Goal: Communication & Community: Participate in discussion

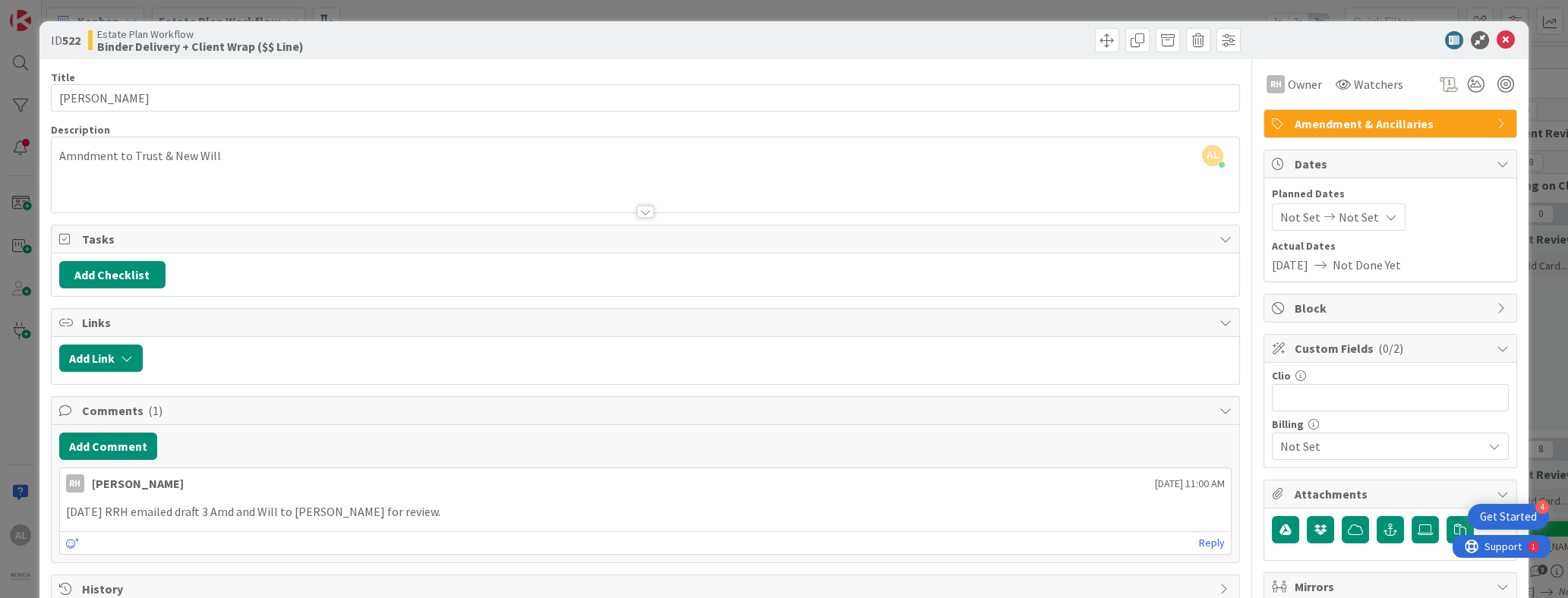
scroll to position [91, 2063]
click at [1497, 39] on icon at bounding box center [1506, 40] width 18 height 18
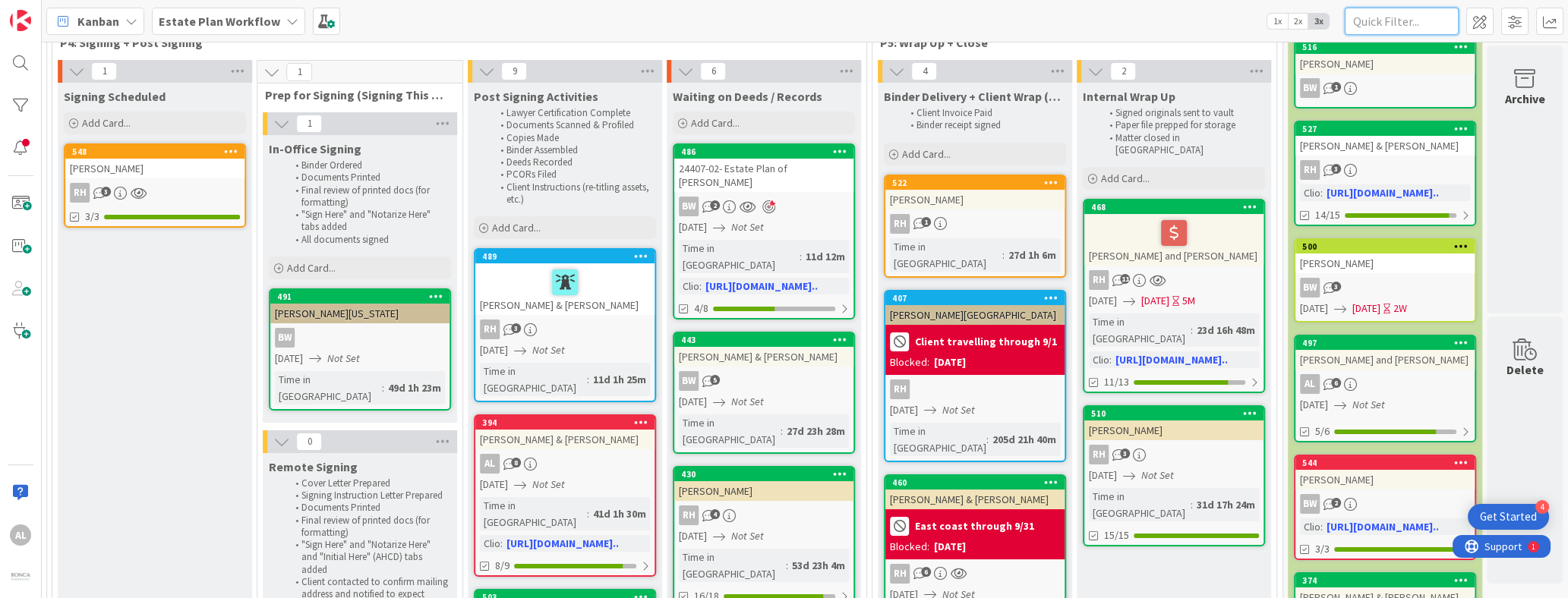
click at [1413, 26] on input "text" at bounding box center [1402, 21] width 114 height 27
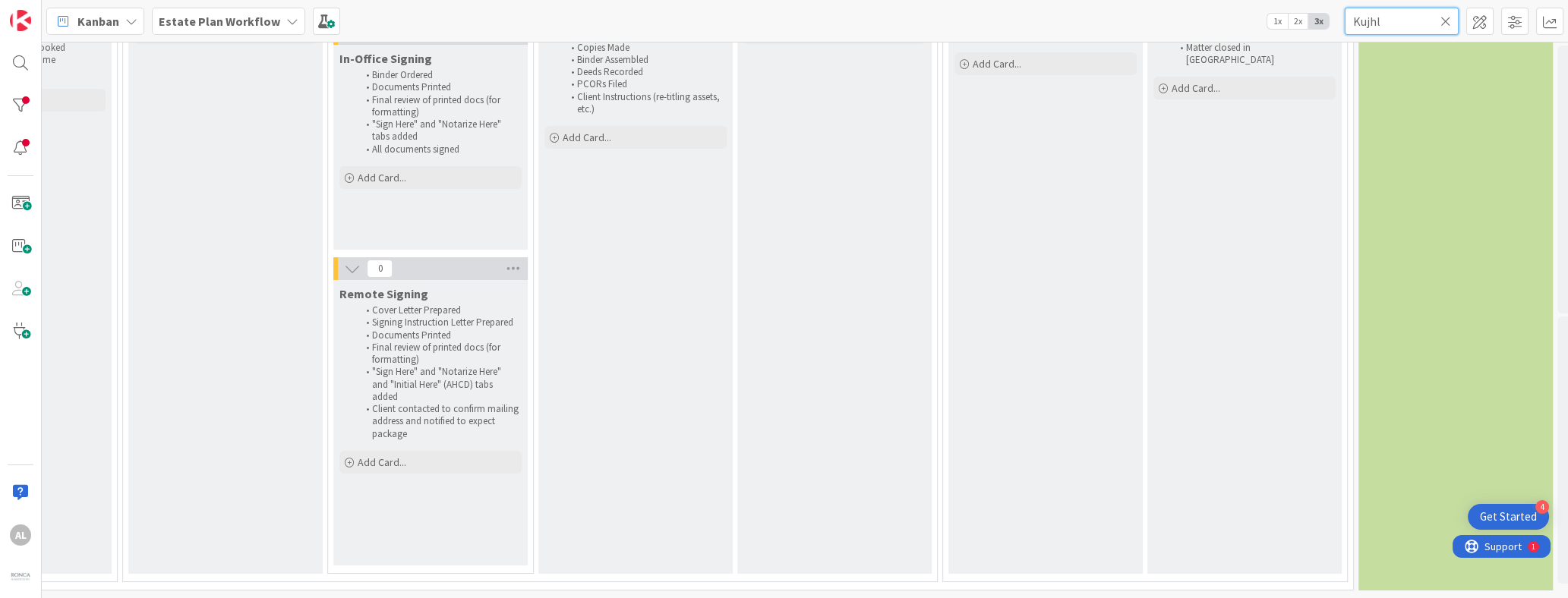
scroll to position [192, 2063]
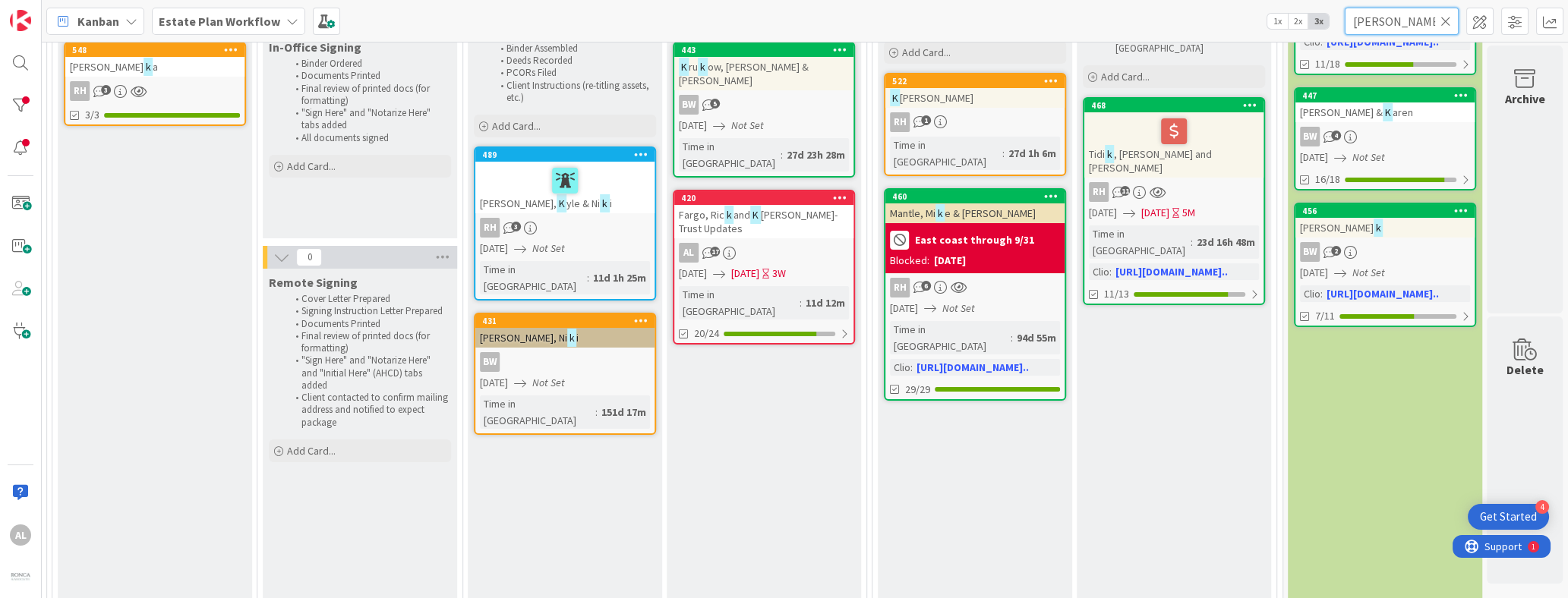
type input "[PERSON_NAME]"
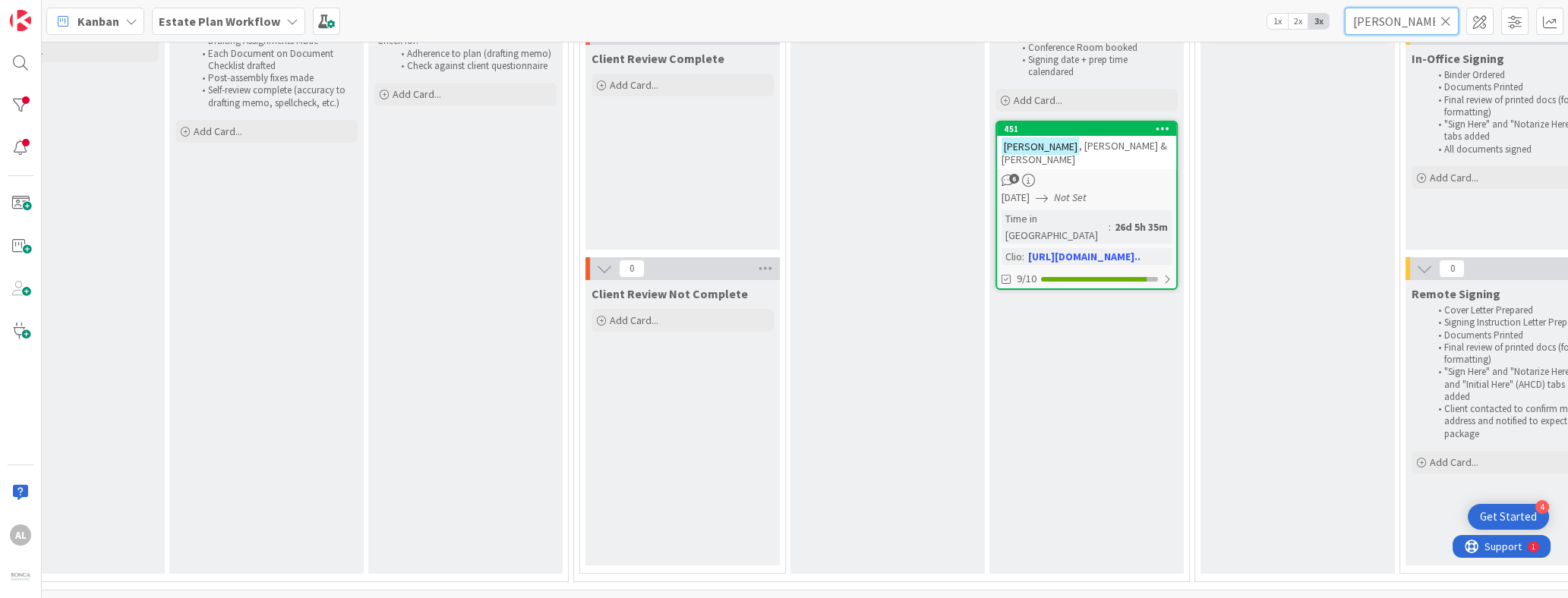
scroll to position [192, 905]
click at [1124, 137] on div "[PERSON_NAME] & [PERSON_NAME]" at bounding box center [1091, 152] width 180 height 34
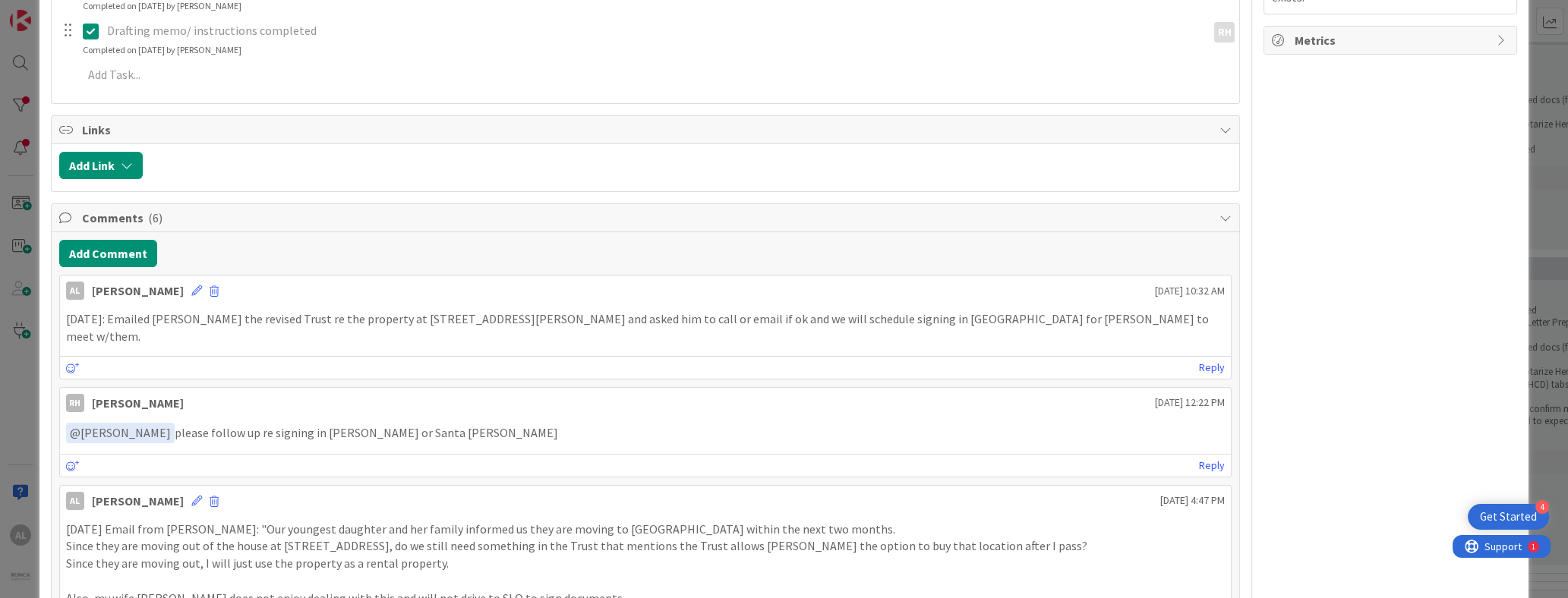
scroll to position [713, 0]
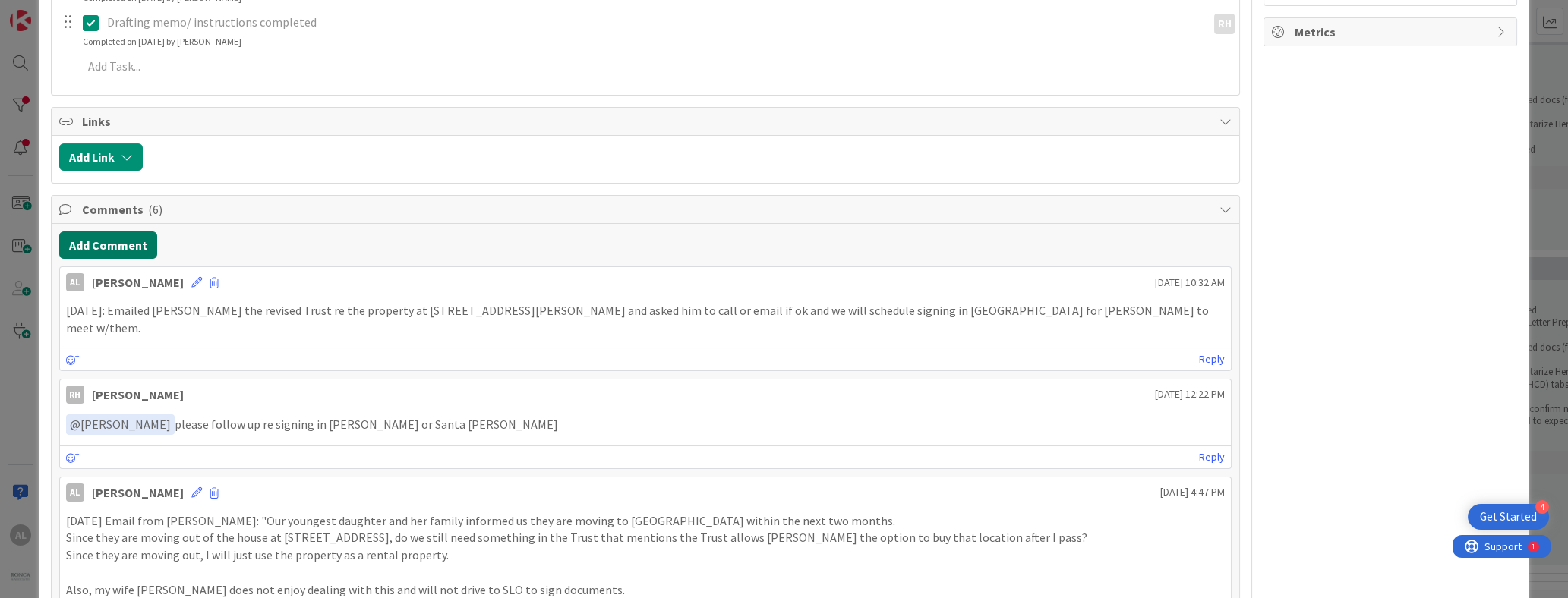
click at [98, 244] on button "Add Comment" at bounding box center [108, 245] width 98 height 27
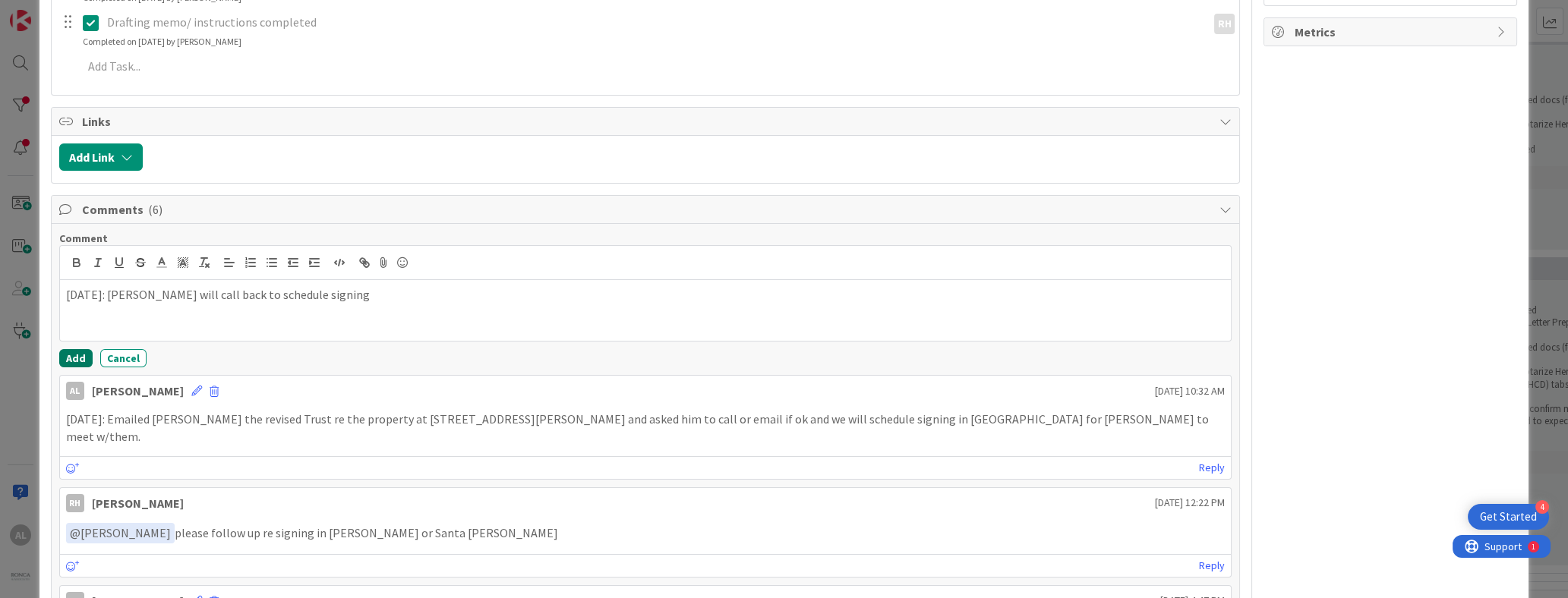
click at [75, 362] on button "Add" at bounding box center [76, 358] width 34 height 18
